Goal: Information Seeking & Learning: Find specific fact

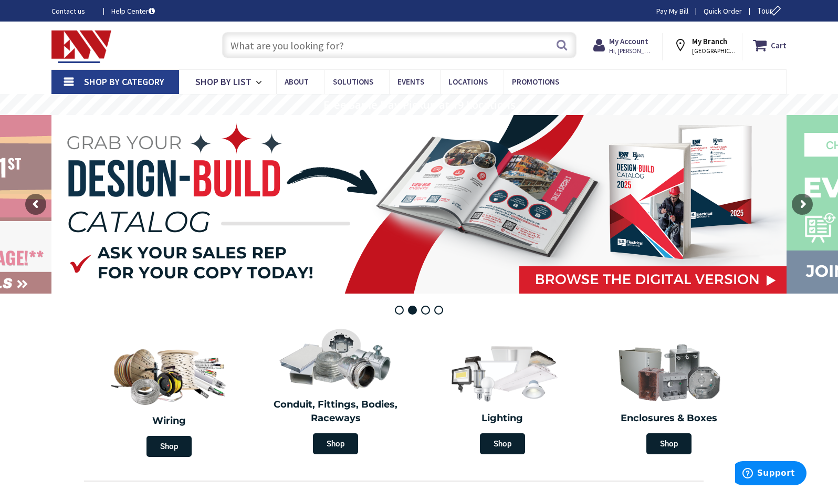
click at [367, 43] on input "text" at bounding box center [399, 45] width 354 height 26
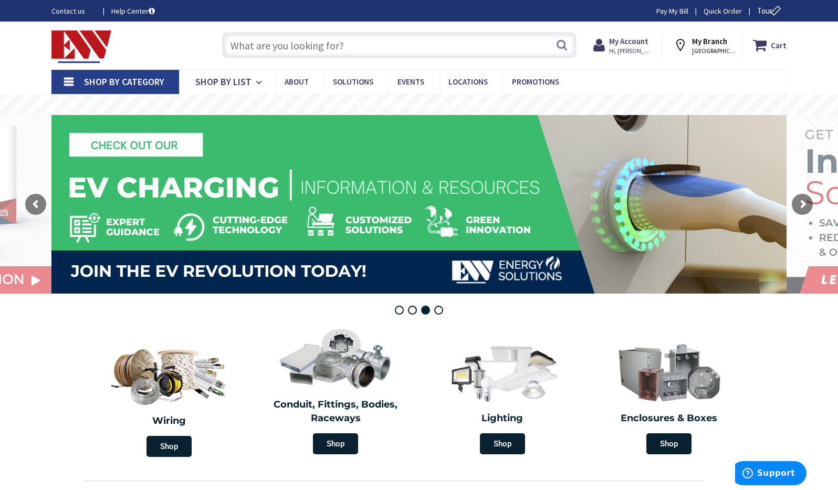
type input "Y"
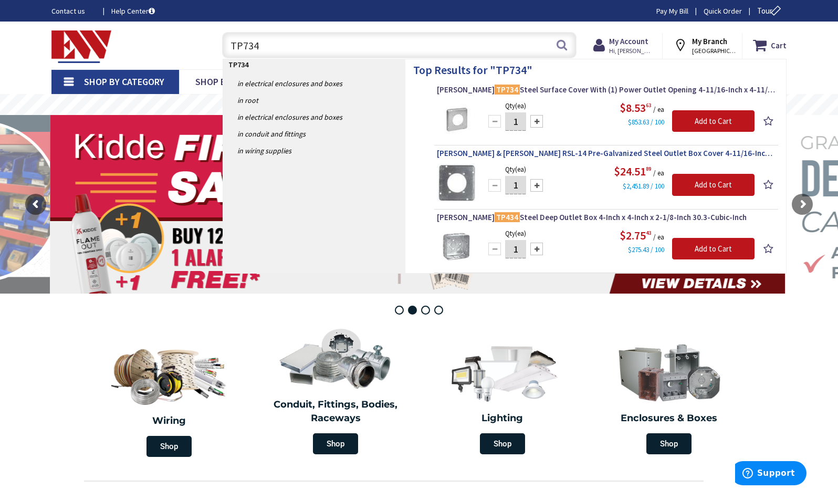
type input "TP734"
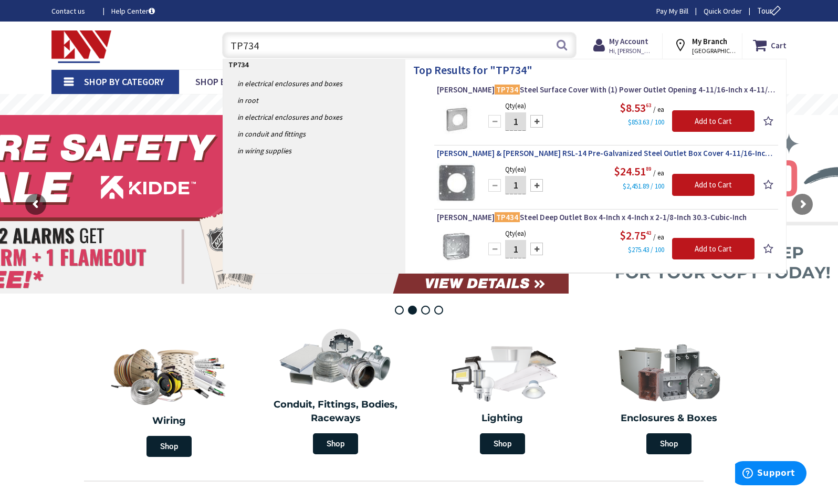
click at [588, 152] on span "Thomas & Betts RSL-14 Pre-Galvanized Steel Outlet Box Cover 4-11/16-Inch x 4-11…" at bounding box center [606, 153] width 338 height 10
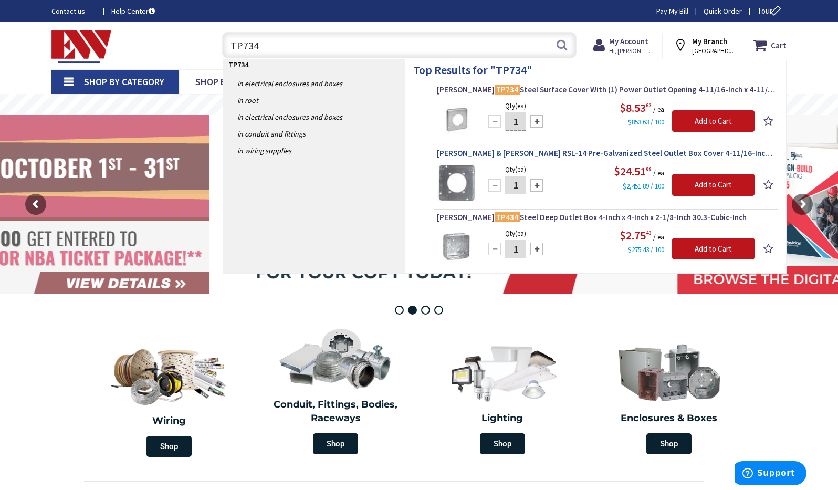
click at [588, 152] on span "Thomas & Betts RSL-14 Pre-Galvanized Steel Outlet Box Cover 4-11/16-Inch x 4-11…" at bounding box center [606, 153] width 338 height 10
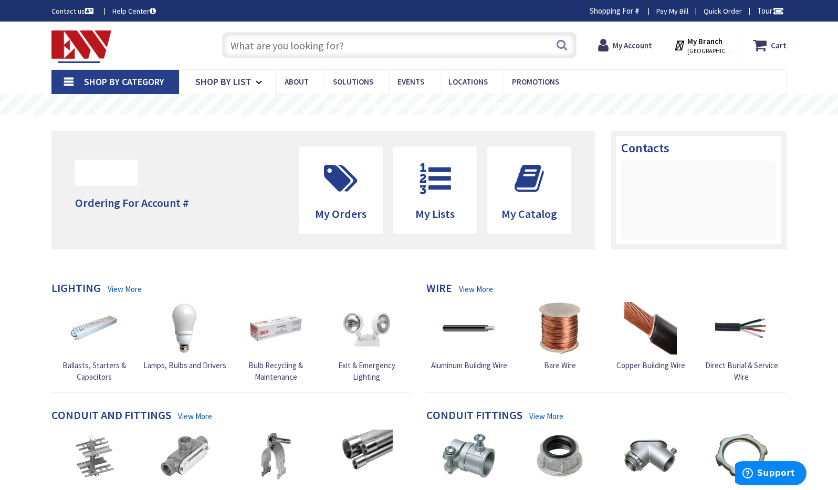
click at [287, 44] on input "text" at bounding box center [399, 45] width 354 height 26
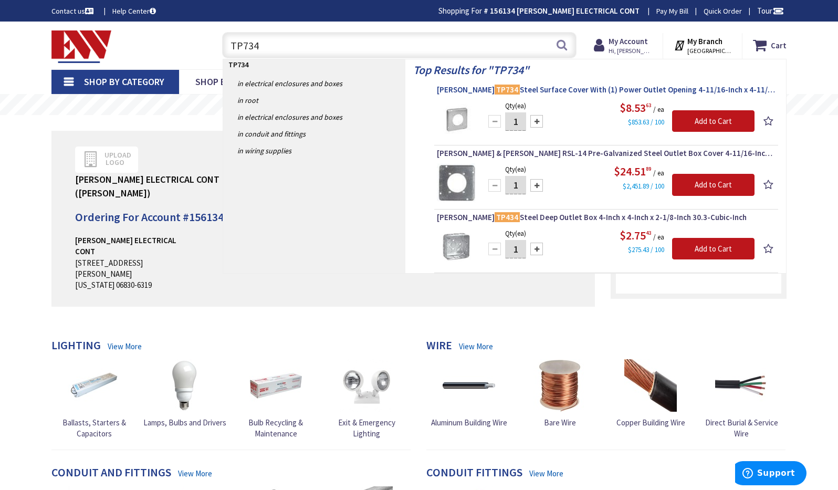
type input "TP734"
click at [586, 88] on span "Crouse-Hinds TP734 Steel Surface Cover With (1) Power Outlet Opening 4-11/16-In…" at bounding box center [606, 89] width 338 height 10
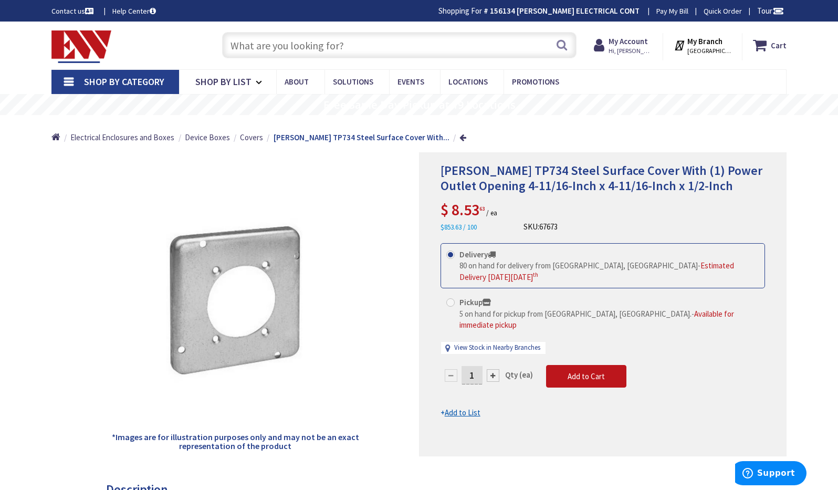
click at [342, 42] on input "text" at bounding box center [399, 45] width 354 height 26
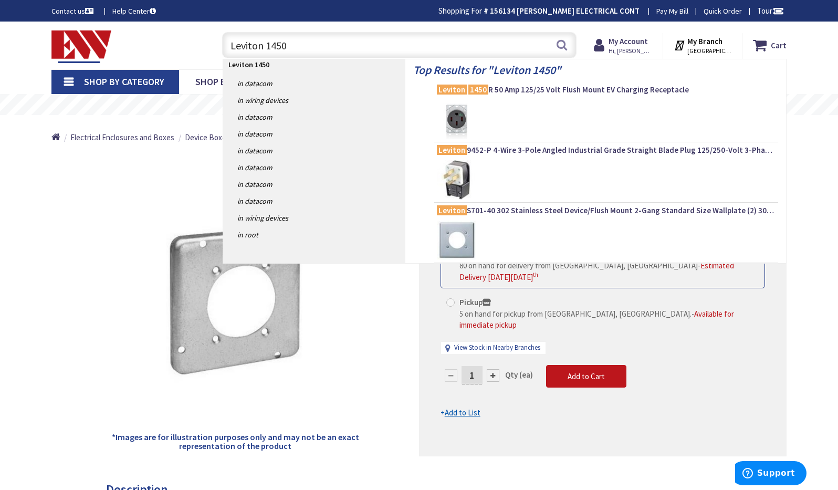
type input "Leviton 1450R"
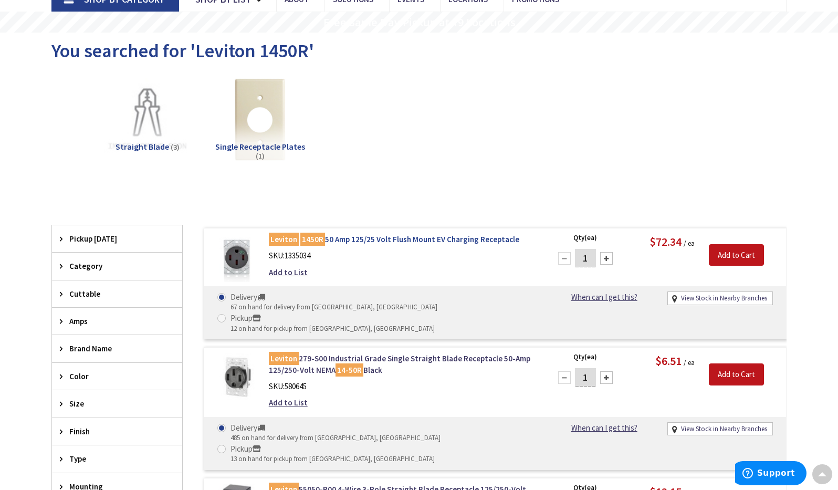
scroll to position [86, 0]
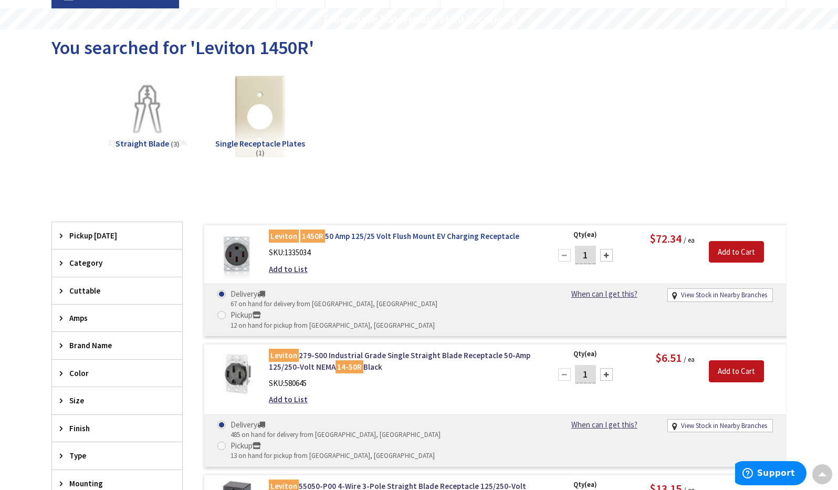
click at [390, 232] on link "Leviton 1450R 50 Amp 125/25 Volt Flush Mount EV Charging Receptacle" at bounding box center [402, 235] width 267 height 11
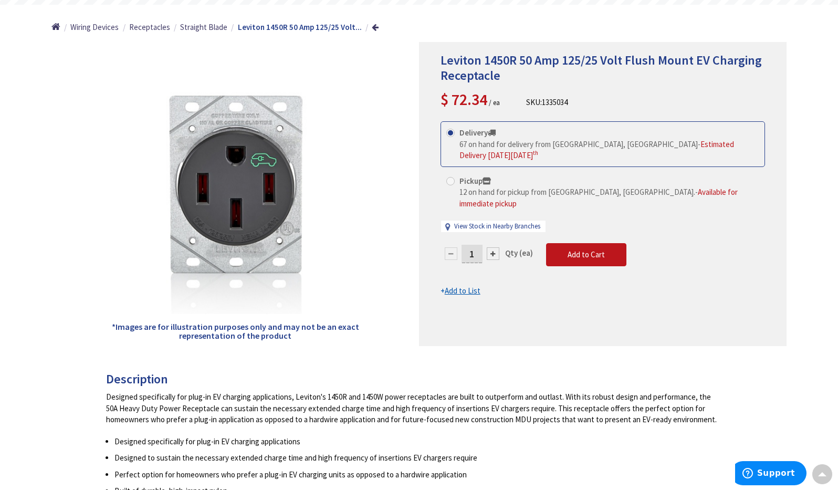
scroll to position [96, 0]
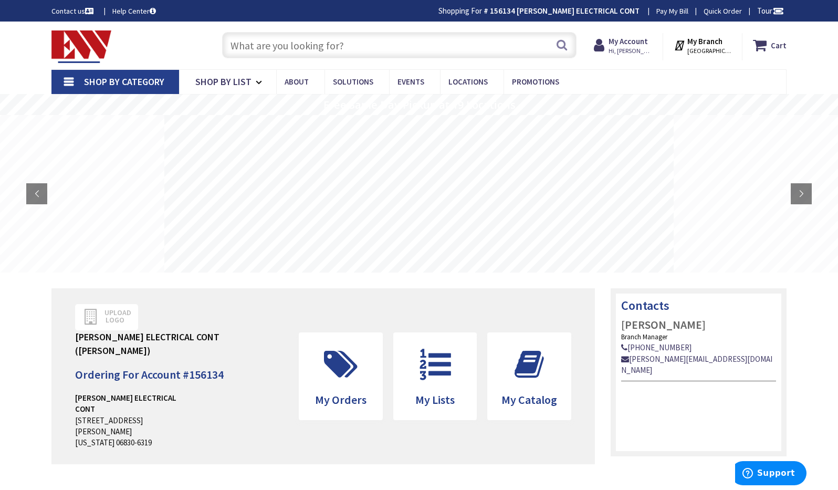
click at [280, 48] on input "text" at bounding box center [399, 45] width 354 height 26
type input "Calon E943E"
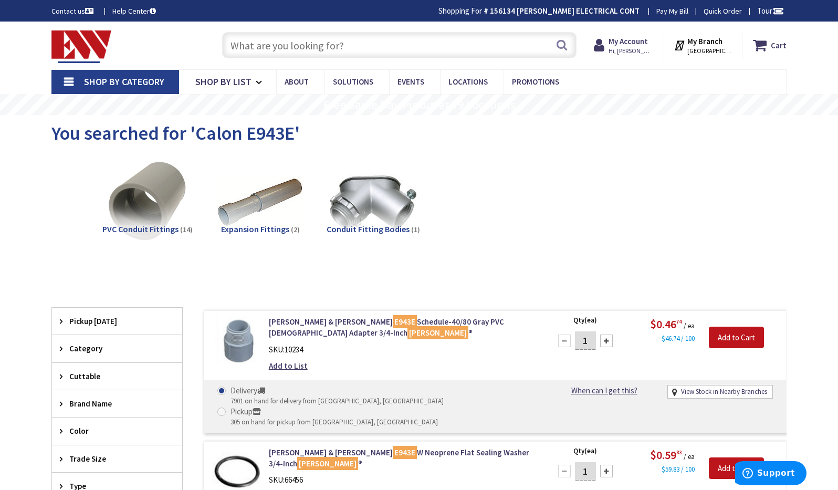
click at [271, 42] on input "text" at bounding box center [399, 45] width 354 height 26
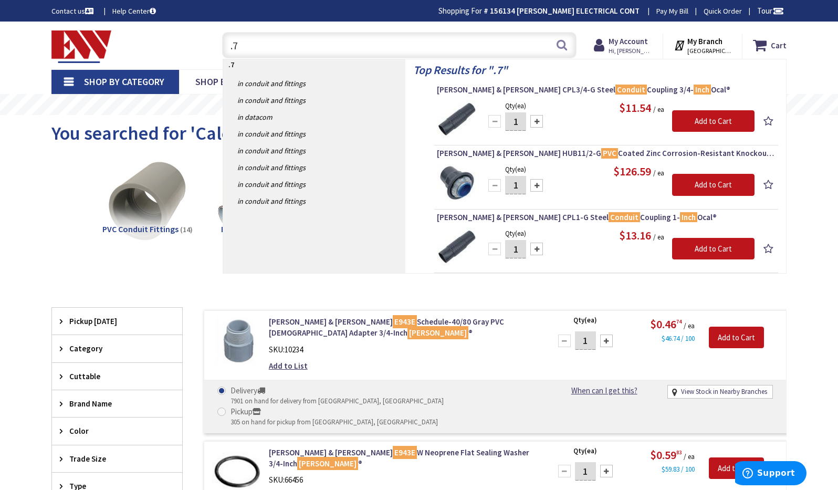
type input "."
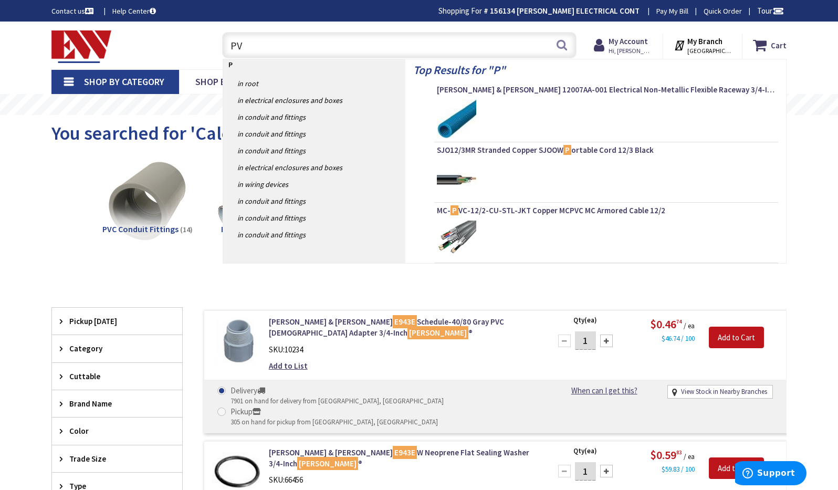
type input "PVC"
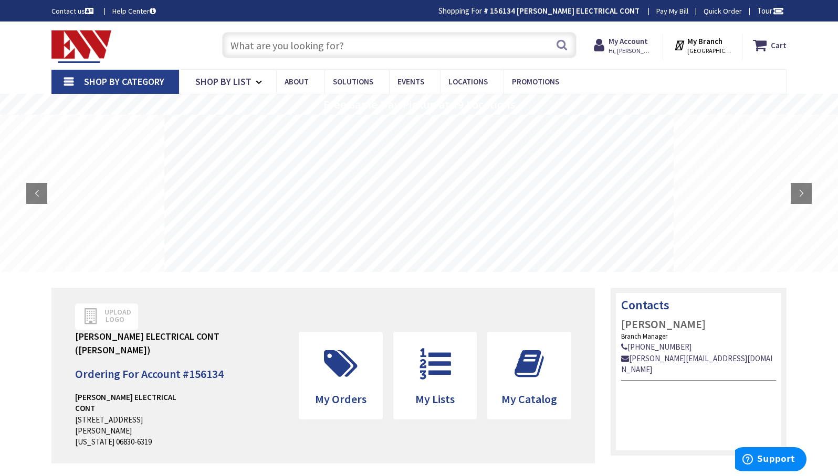
click at [343, 52] on input "text" at bounding box center [399, 45] width 354 height 26
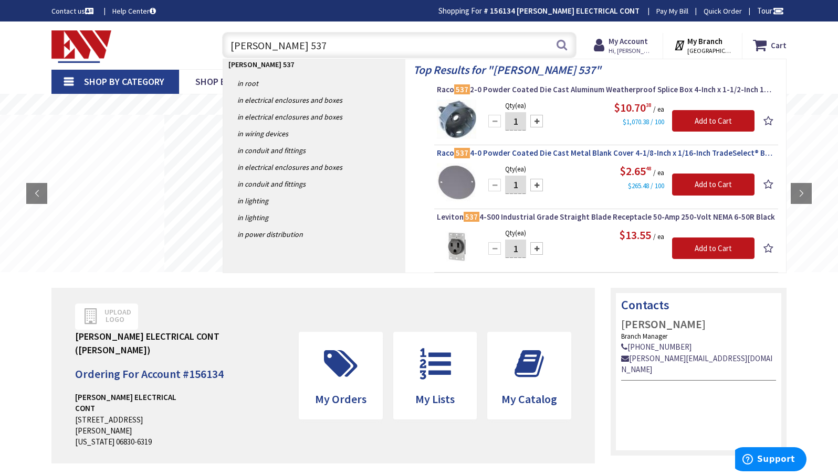
type input "hubbell 537"
click at [556, 154] on span "Raco 537 4-0 Powder Coated Die Cast Metal Blank Cover 4-1/8-Inch x 1/16-Inch Tr…" at bounding box center [606, 153] width 338 height 10
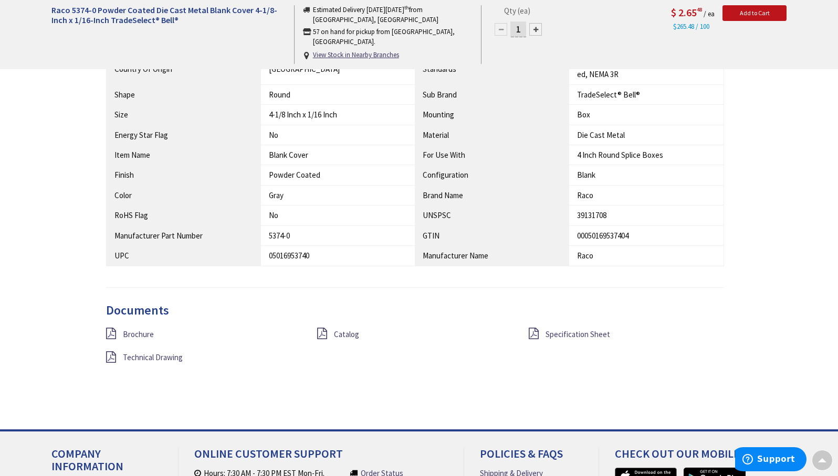
scroll to position [618, 0]
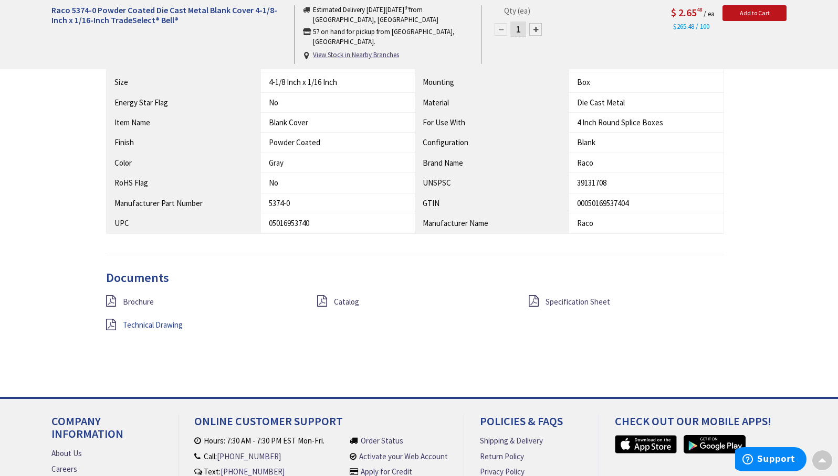
click at [162, 320] on span "Technical Drawing" at bounding box center [153, 325] width 60 height 10
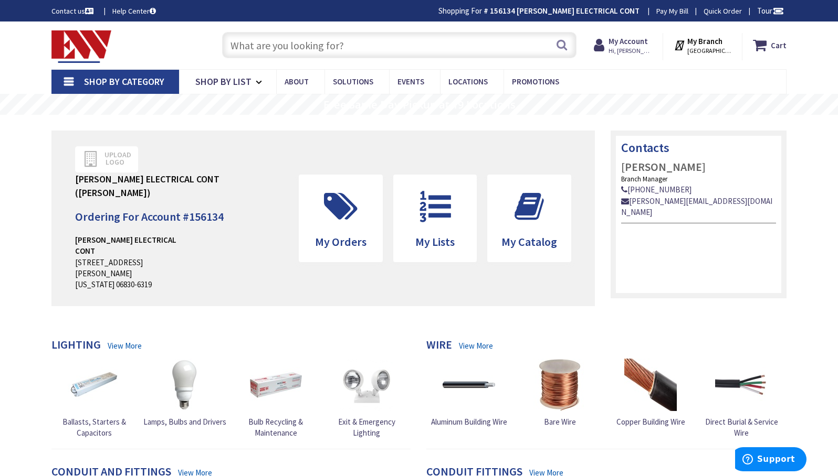
click at [278, 49] on input "text" at bounding box center [399, 45] width 354 height 26
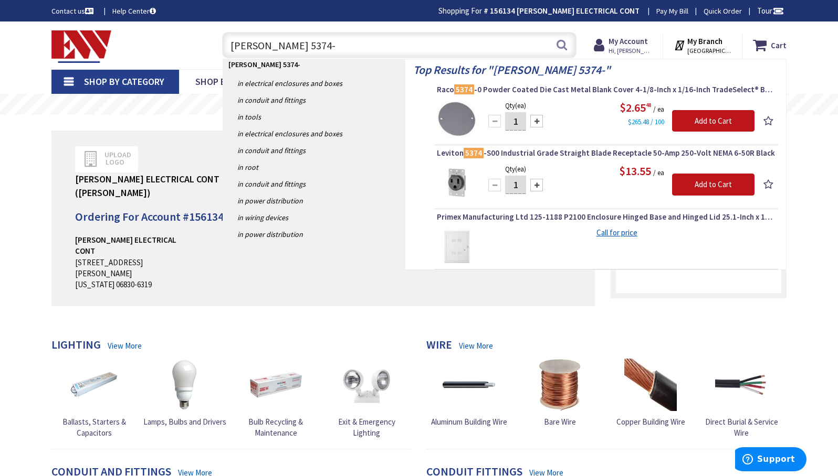
type input "hubbell 5374-1"
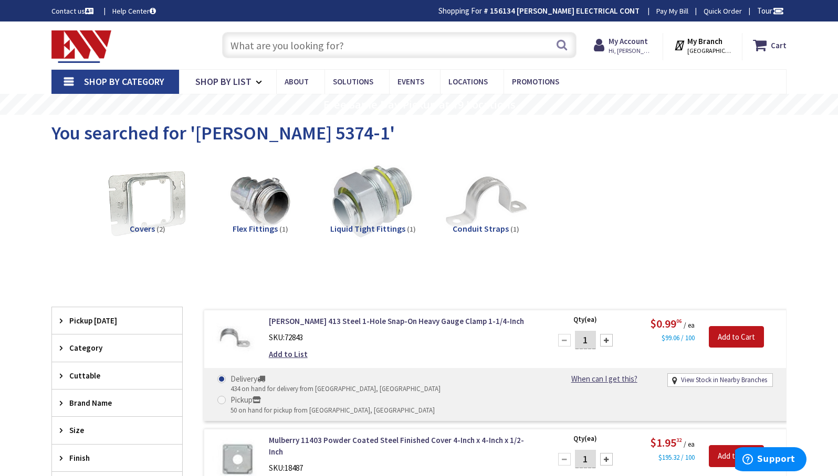
click at [363, 42] on input "text" at bounding box center [399, 45] width 354 height 26
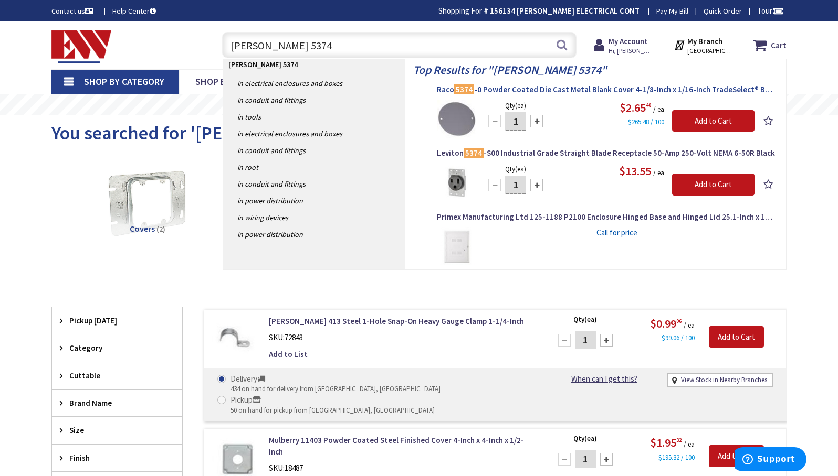
type input "hubbell 5374"
click at [495, 89] on span "Raco 5374 -0 Powder Coated Die Cast Metal Blank Cover 4-1/8-Inch x 1/16-Inch Tr…" at bounding box center [606, 89] width 338 height 10
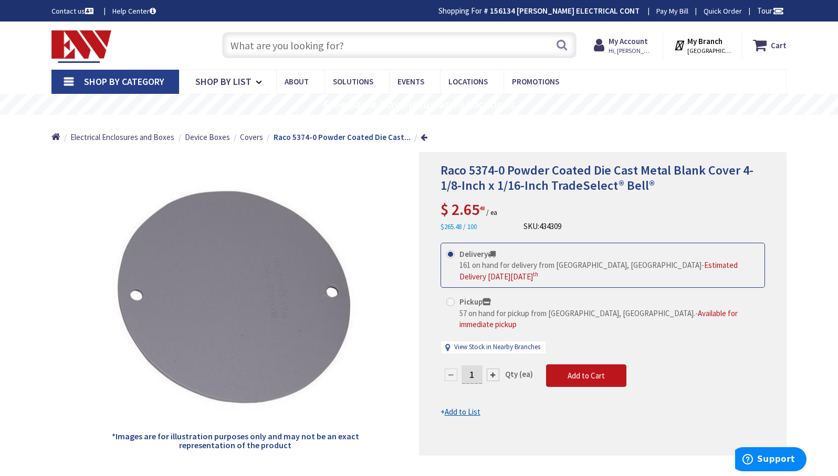
click at [310, 46] on input "text" at bounding box center [399, 45] width 354 height 26
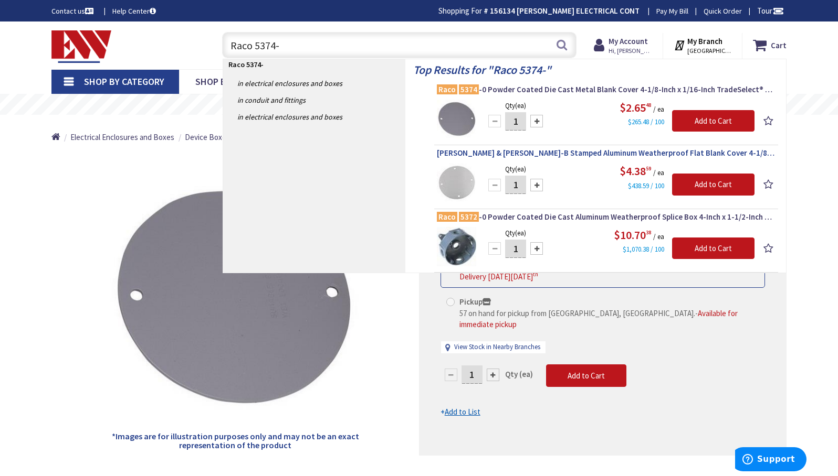
type input "Raco 5374-"
click at [550, 152] on span "[PERSON_NAME] & [PERSON_NAME]-B Stamped Aluminum Weatherproof Flat Blank Cover …" at bounding box center [606, 153] width 338 height 10
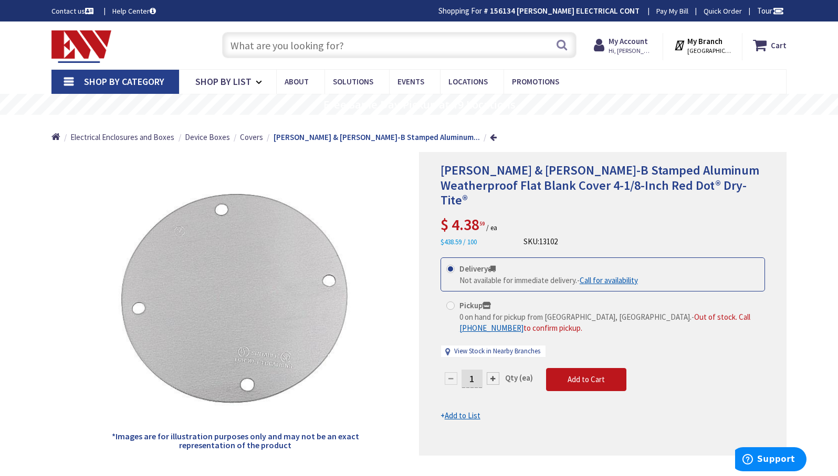
click at [352, 46] on input "text" at bounding box center [399, 45] width 354 height 26
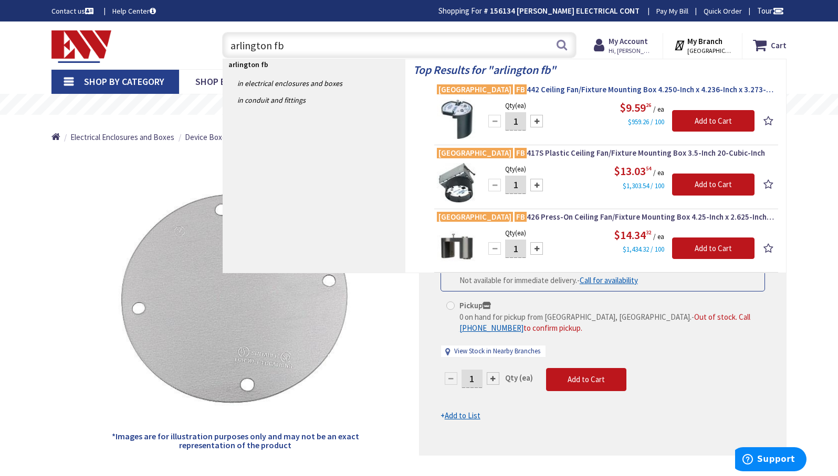
type input "arlington fb"
click at [559, 87] on span "Arlington FB 442 Ceiling Fan/Fixture Mounting Box 4.250-Inch x 4.236-Inch x 3.2…" at bounding box center [606, 89] width 338 height 10
